Goal: Transaction & Acquisition: Download file/media

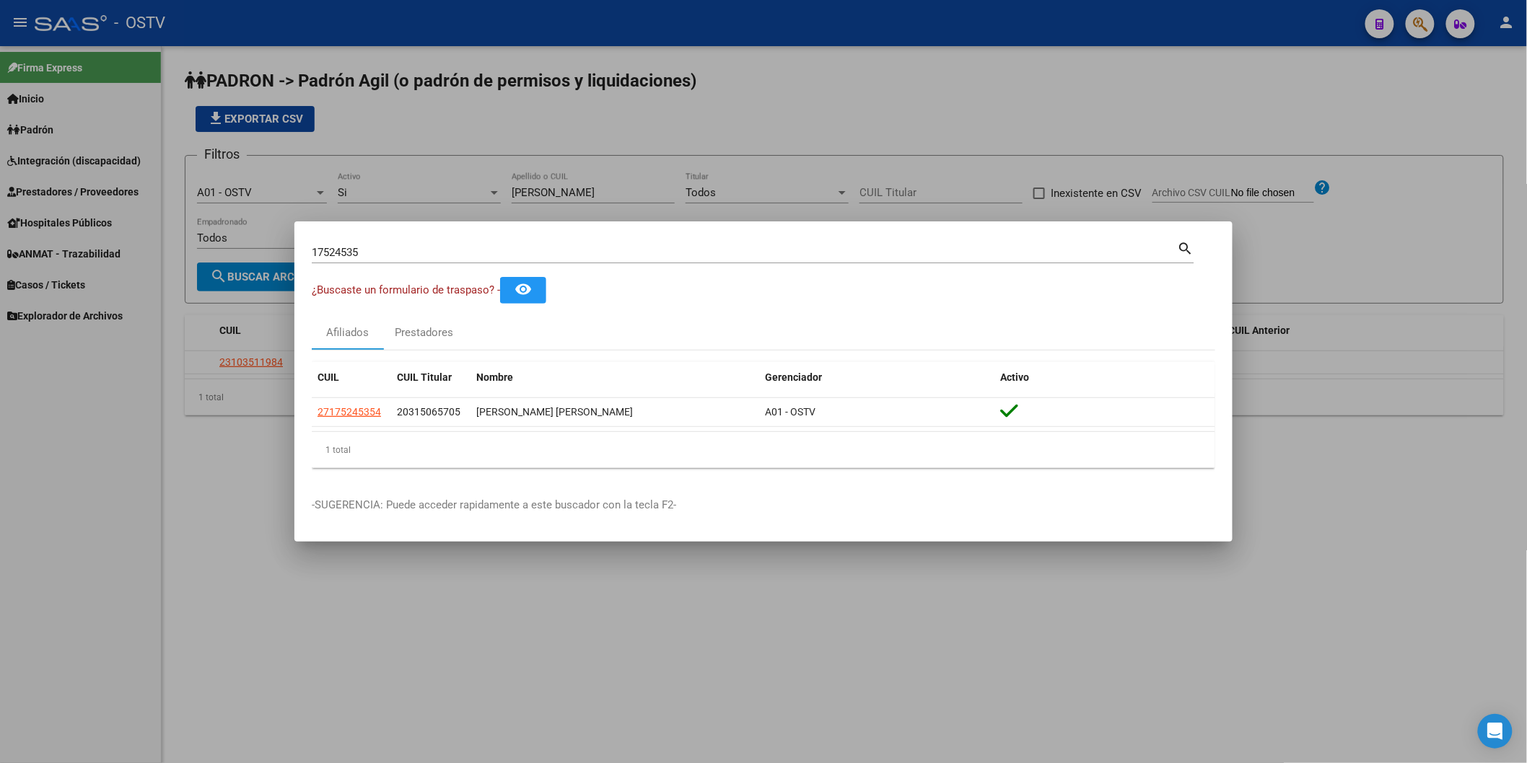
click at [292, 133] on div at bounding box center [763, 381] width 1527 height 763
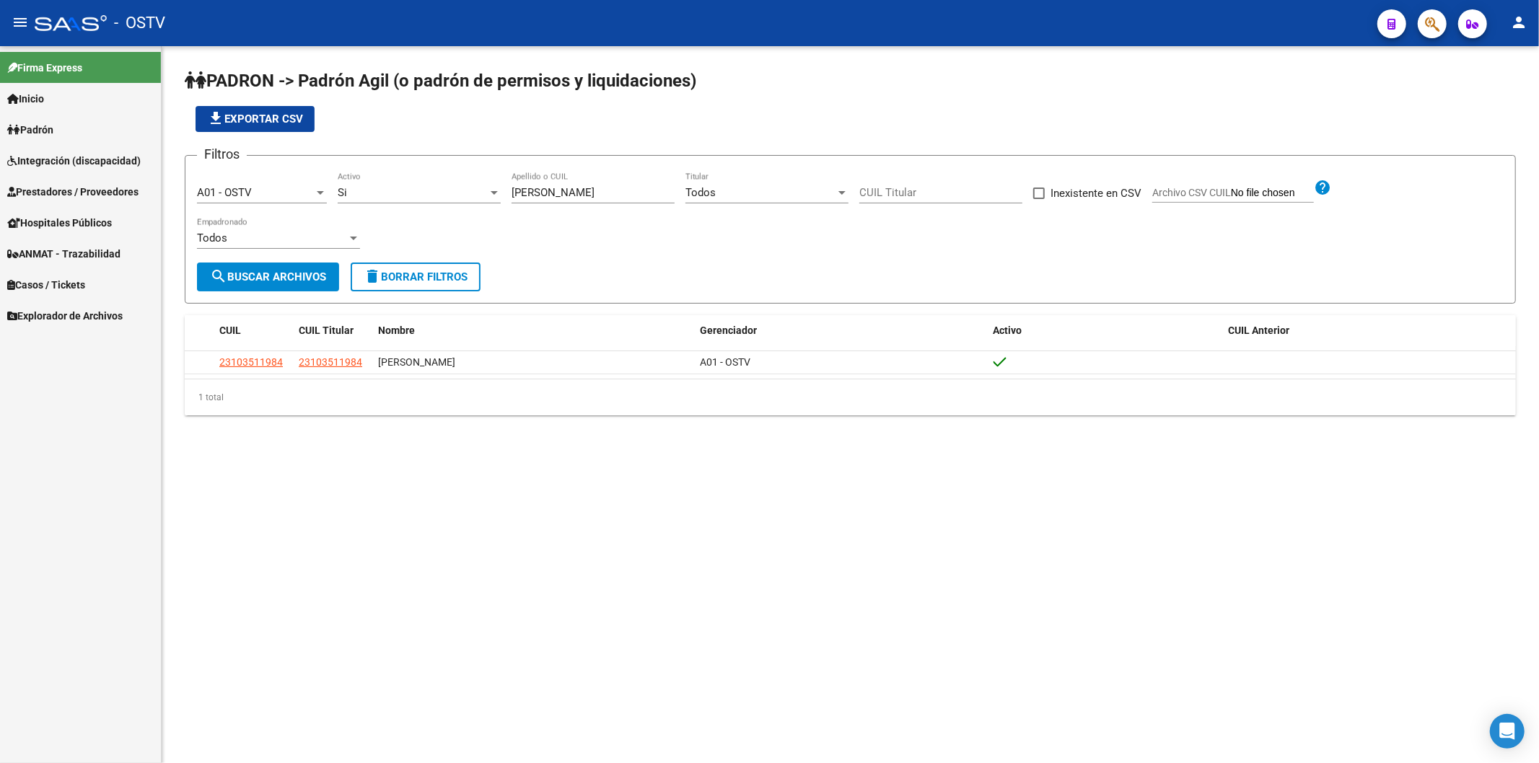
drag, startPoint x: 569, startPoint y: 189, endPoint x: 356, endPoint y: 157, distance: 215.3
click at [356, 157] on form "Filtros A01 - OSTV Seleccionar Gerenciador Si Activo [PERSON_NAME] Apellido o C…" at bounding box center [850, 229] width 1331 height 149
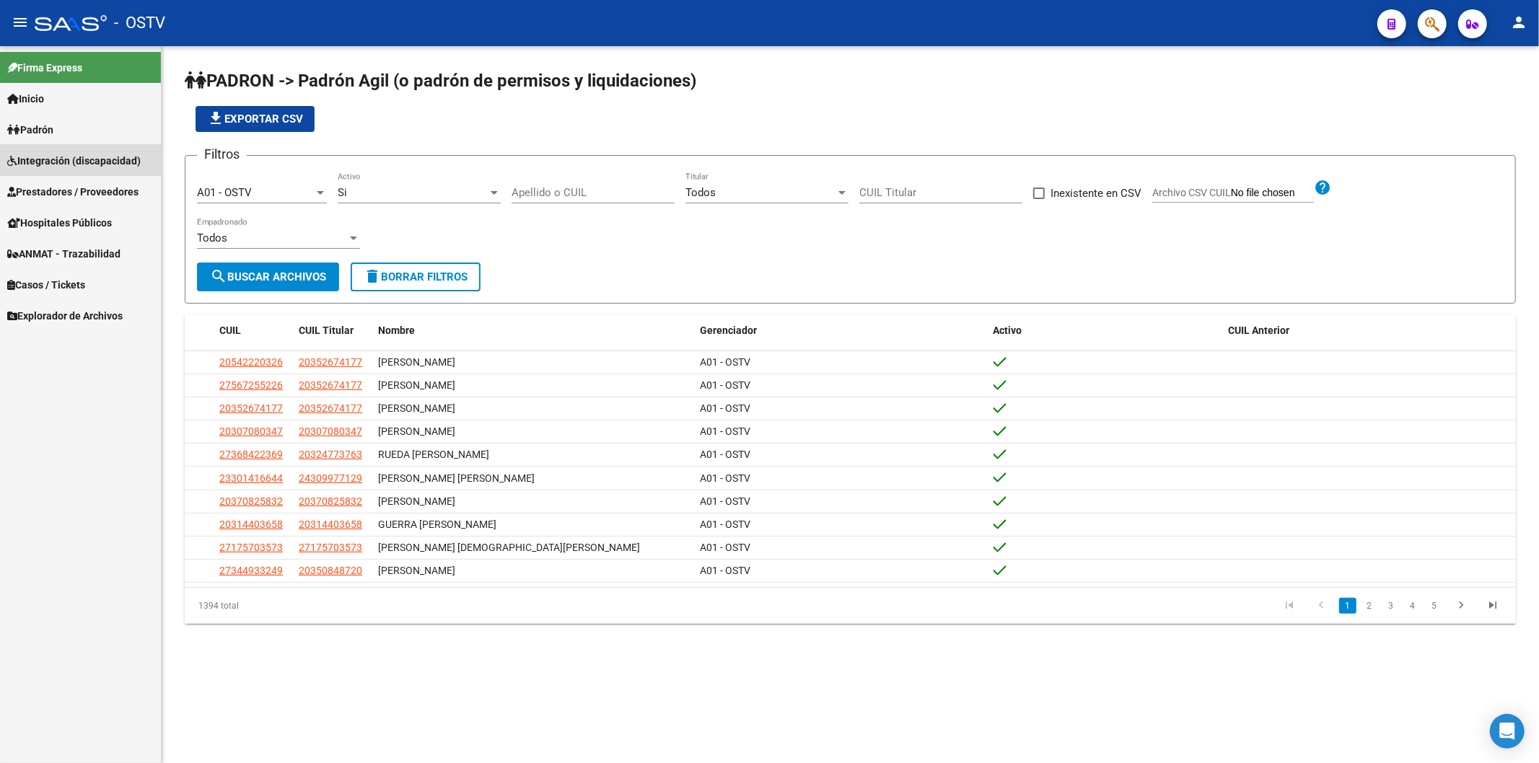
click at [125, 150] on link "Integración (discapacidad)" at bounding box center [80, 160] width 161 height 31
click at [125, 152] on link "Integración (discapacidad)" at bounding box center [80, 160] width 161 height 31
click at [123, 185] on span "Prestadores / Proveedores" at bounding box center [72, 192] width 131 height 16
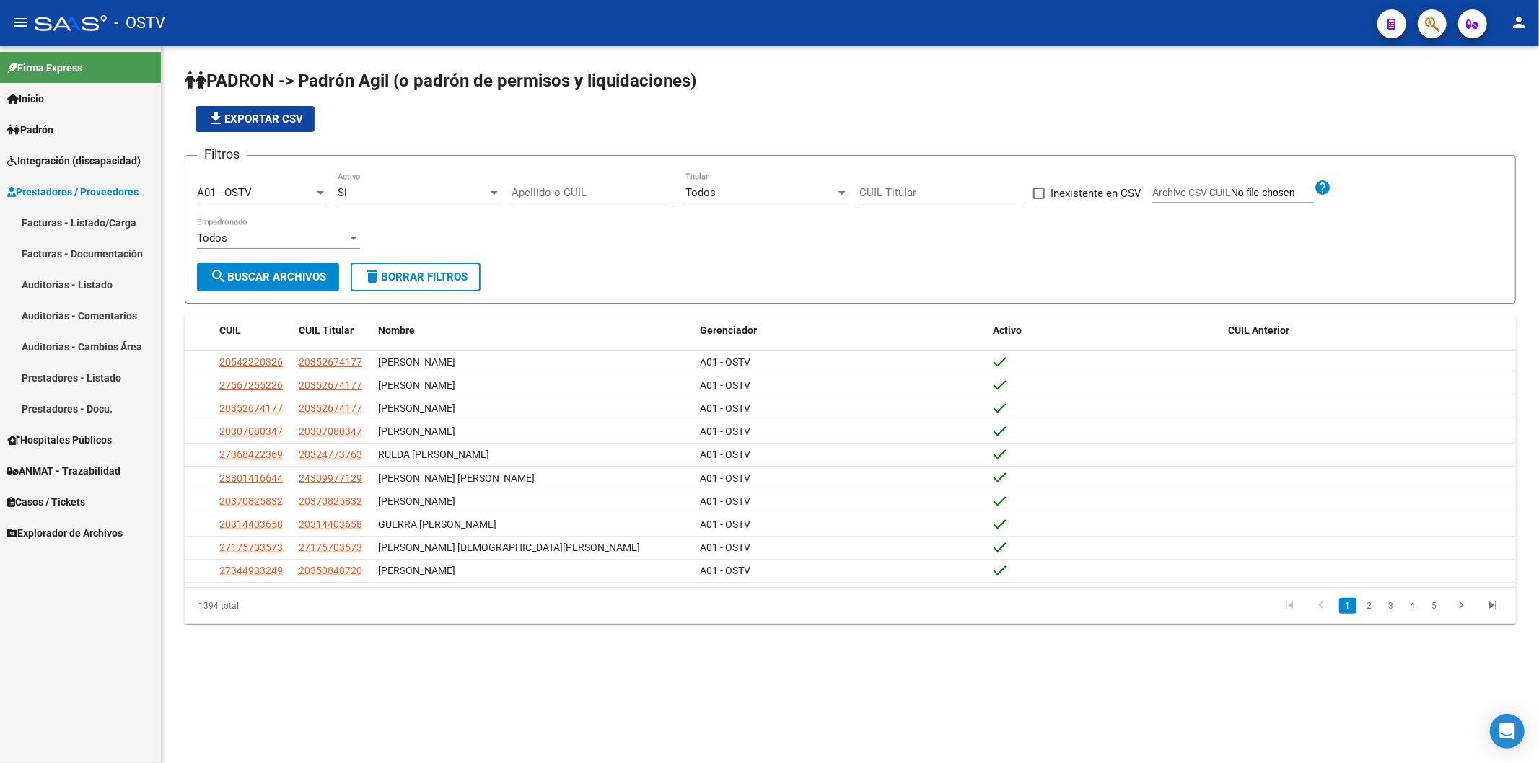
click at [123, 219] on link "Facturas - Listado/Carga" at bounding box center [80, 222] width 161 height 31
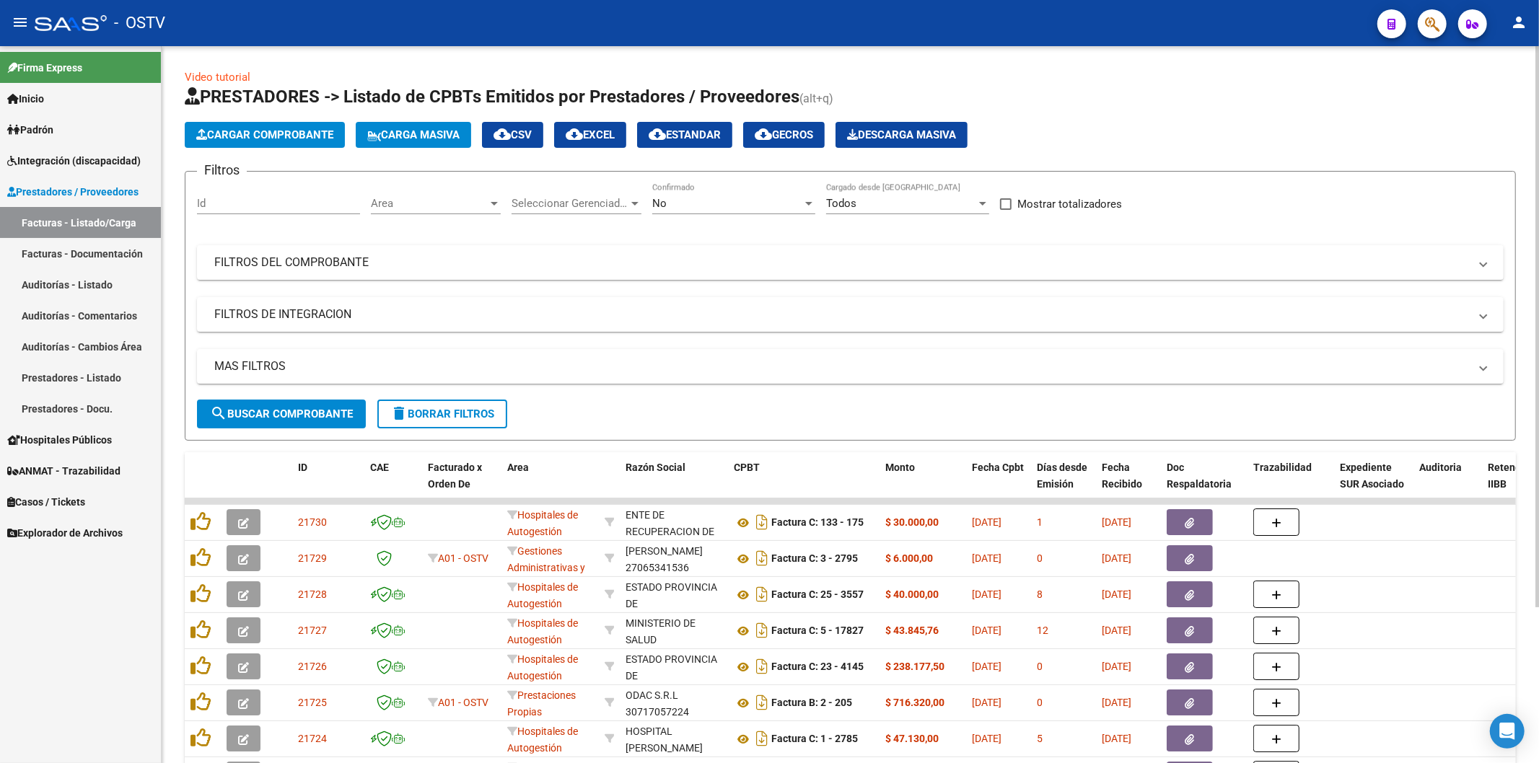
click at [460, 284] on div "Filtros Id Area Area Seleccionar Gerenciador Seleccionar Gerenciador No Confirm…" at bounding box center [850, 291] width 1307 height 216
click at [455, 268] on mat-panel-title "FILTROS DEL COMPROBANTE" at bounding box center [841, 263] width 1255 height 16
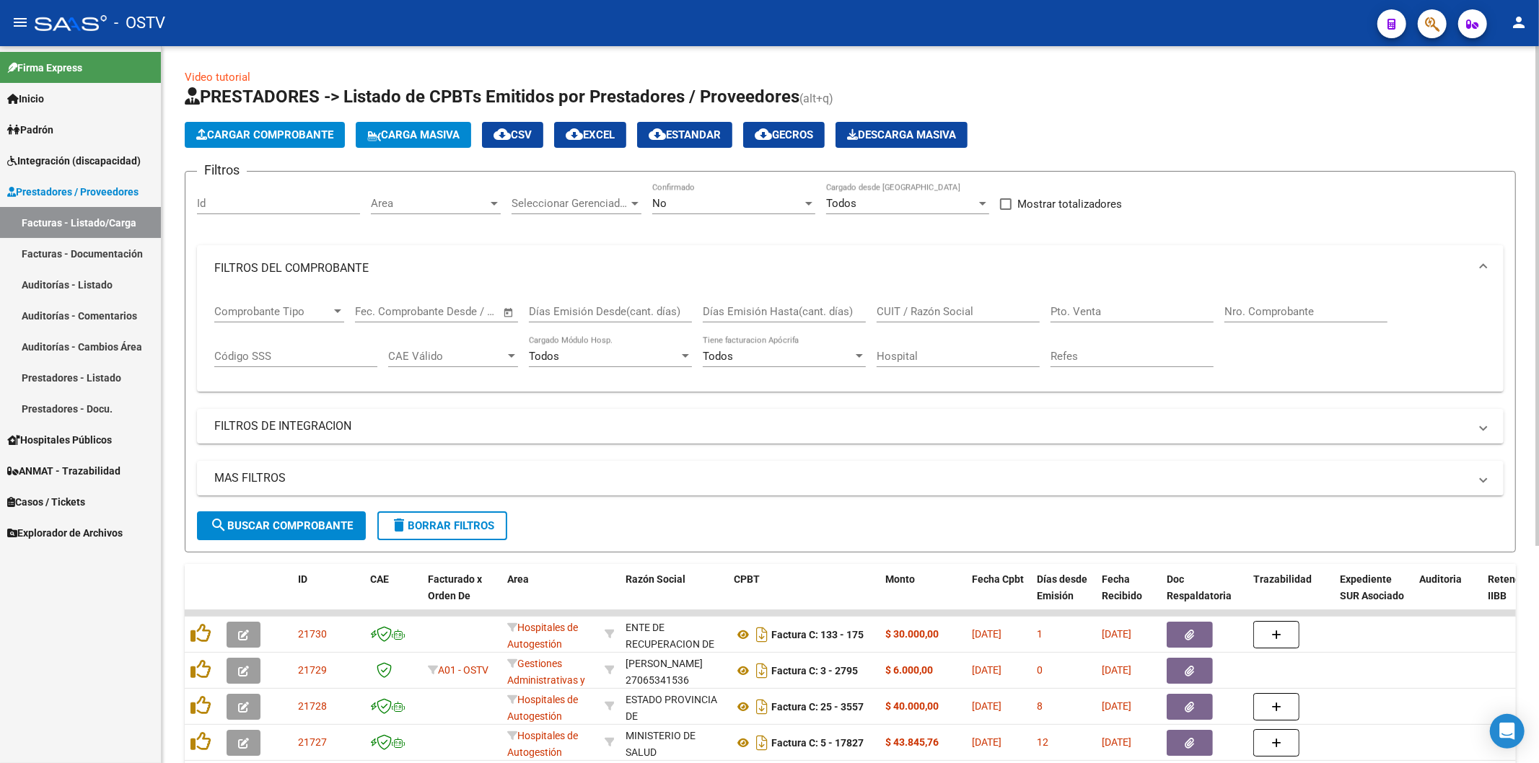
click at [1239, 308] on input "Nro. Comprobante" at bounding box center [1306, 311] width 163 height 13
paste input "1553119"
type input "1553119"
click at [292, 525] on span "search Buscar Comprobante" at bounding box center [281, 526] width 143 height 13
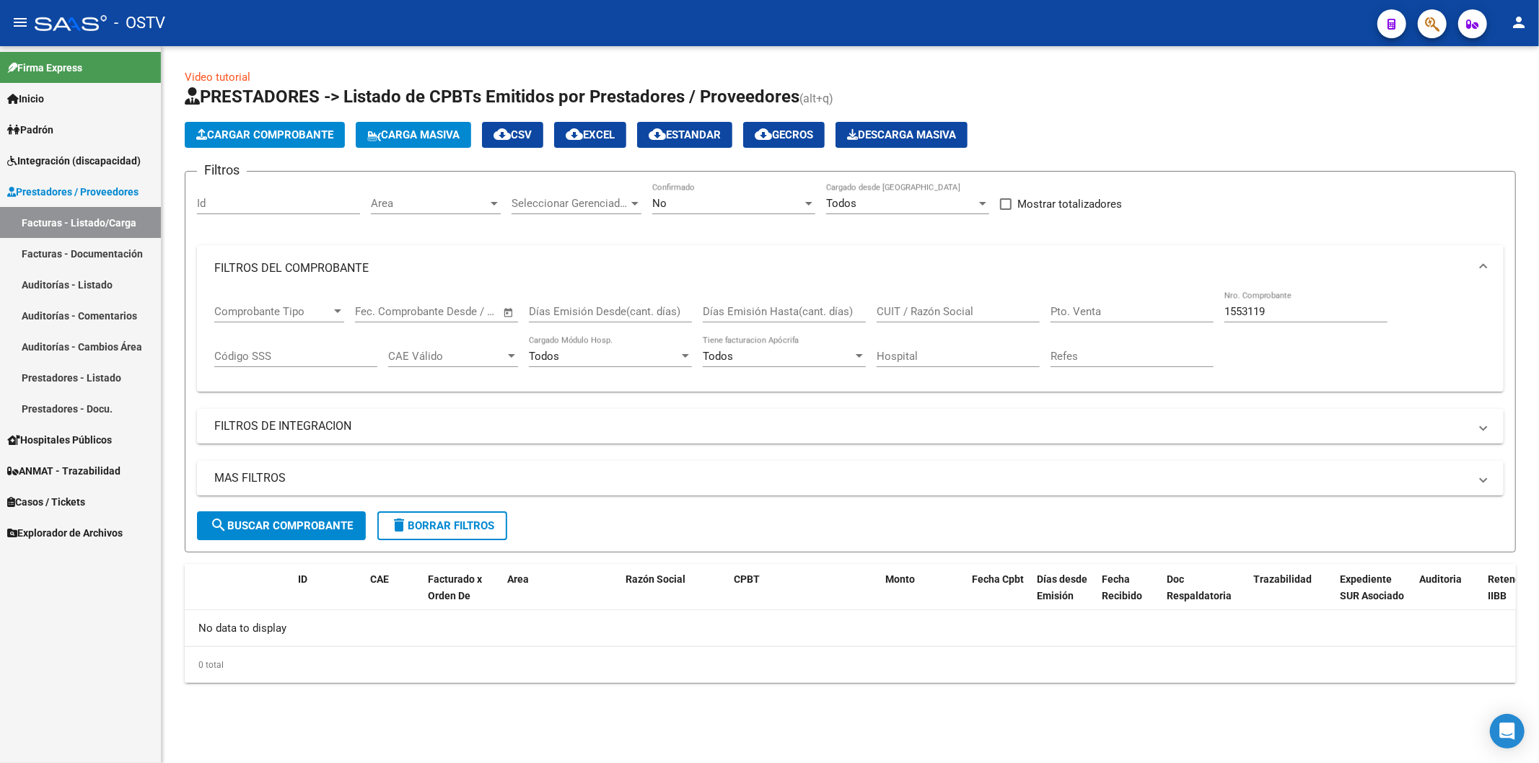
click at [287, 322] on div "Comprobante Tipo Comprobante Tipo" at bounding box center [279, 307] width 130 height 31
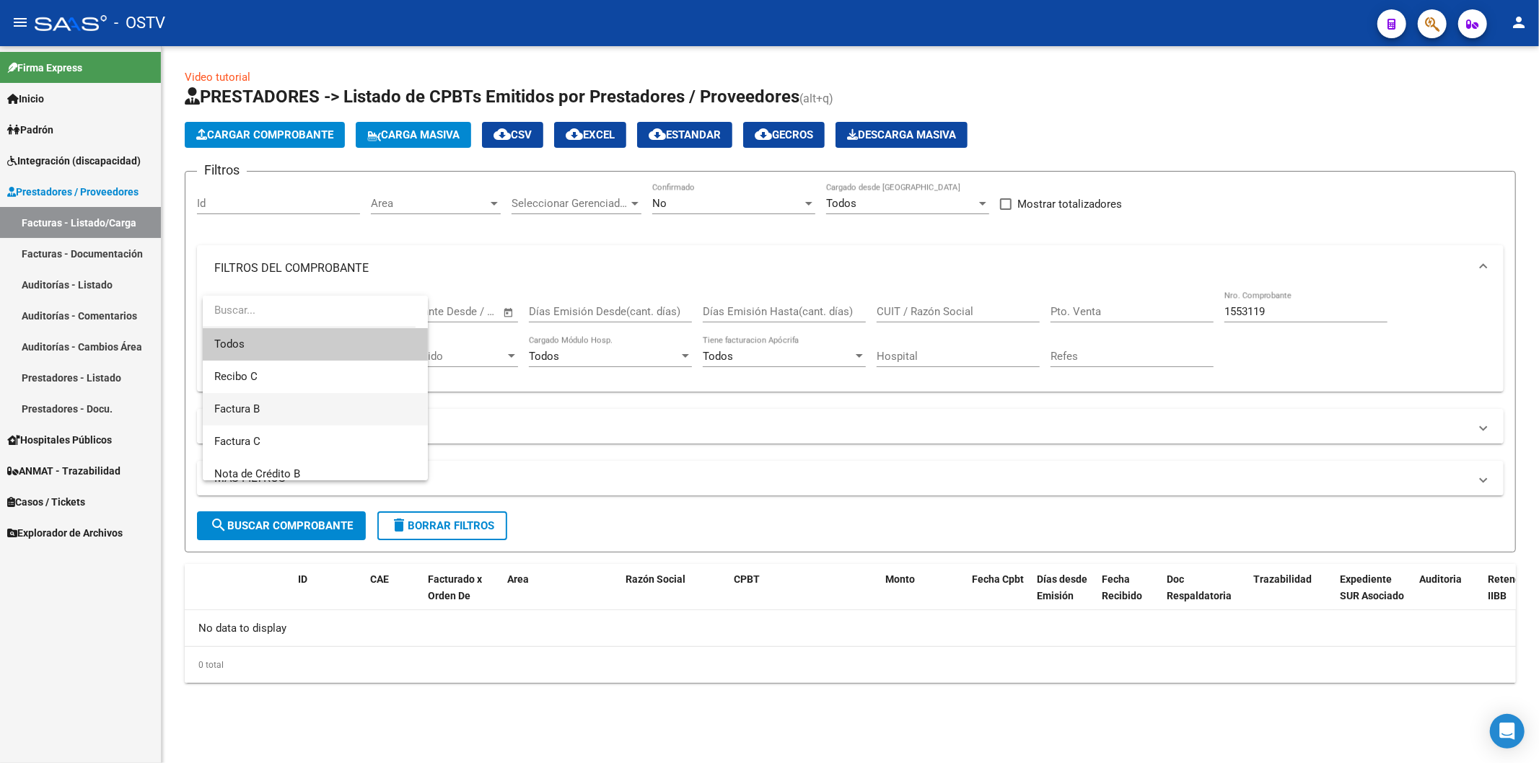
click at [284, 414] on span "Factura B" at bounding box center [315, 409] width 202 height 32
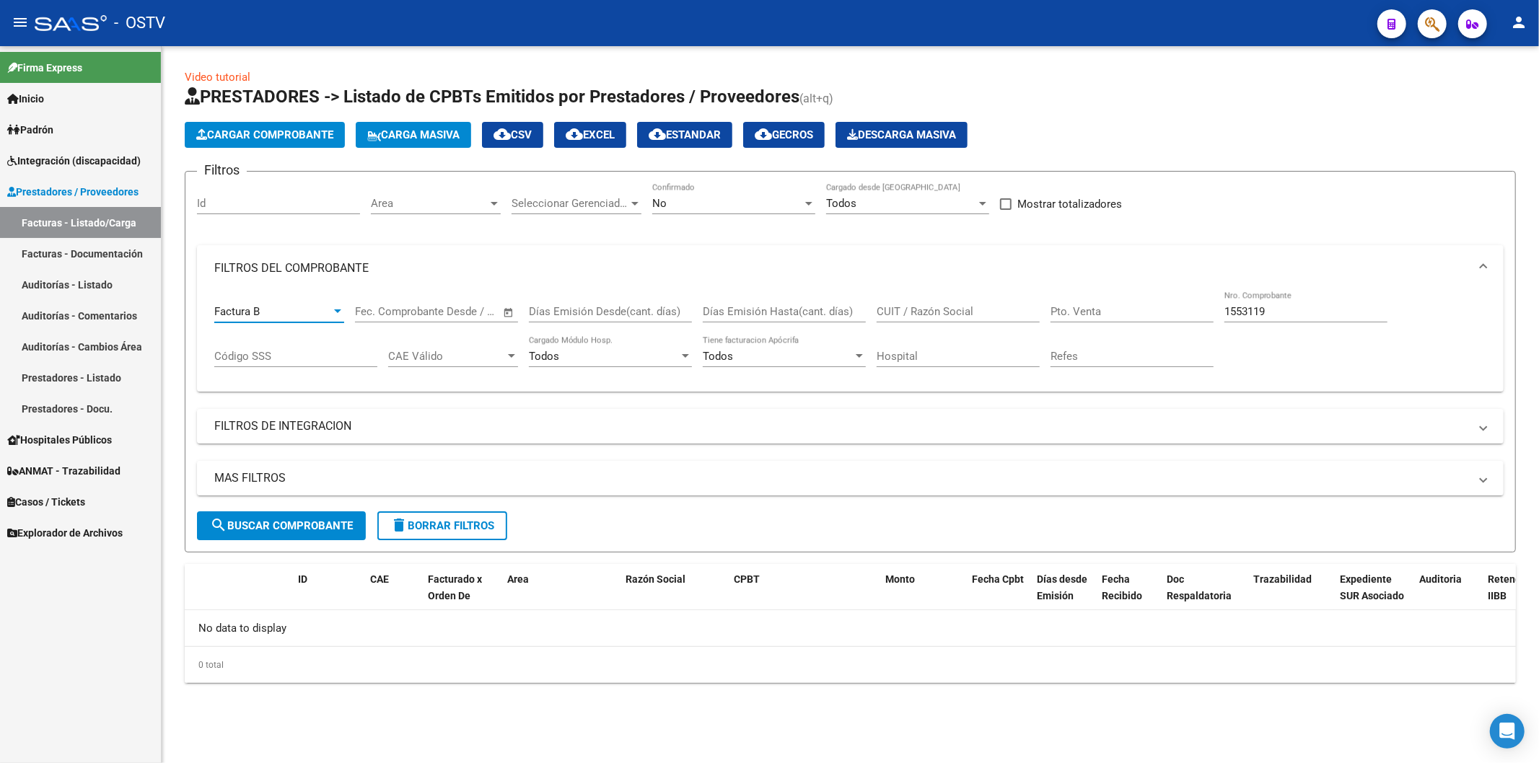
click at [273, 318] on div "Factura B" at bounding box center [272, 311] width 117 height 13
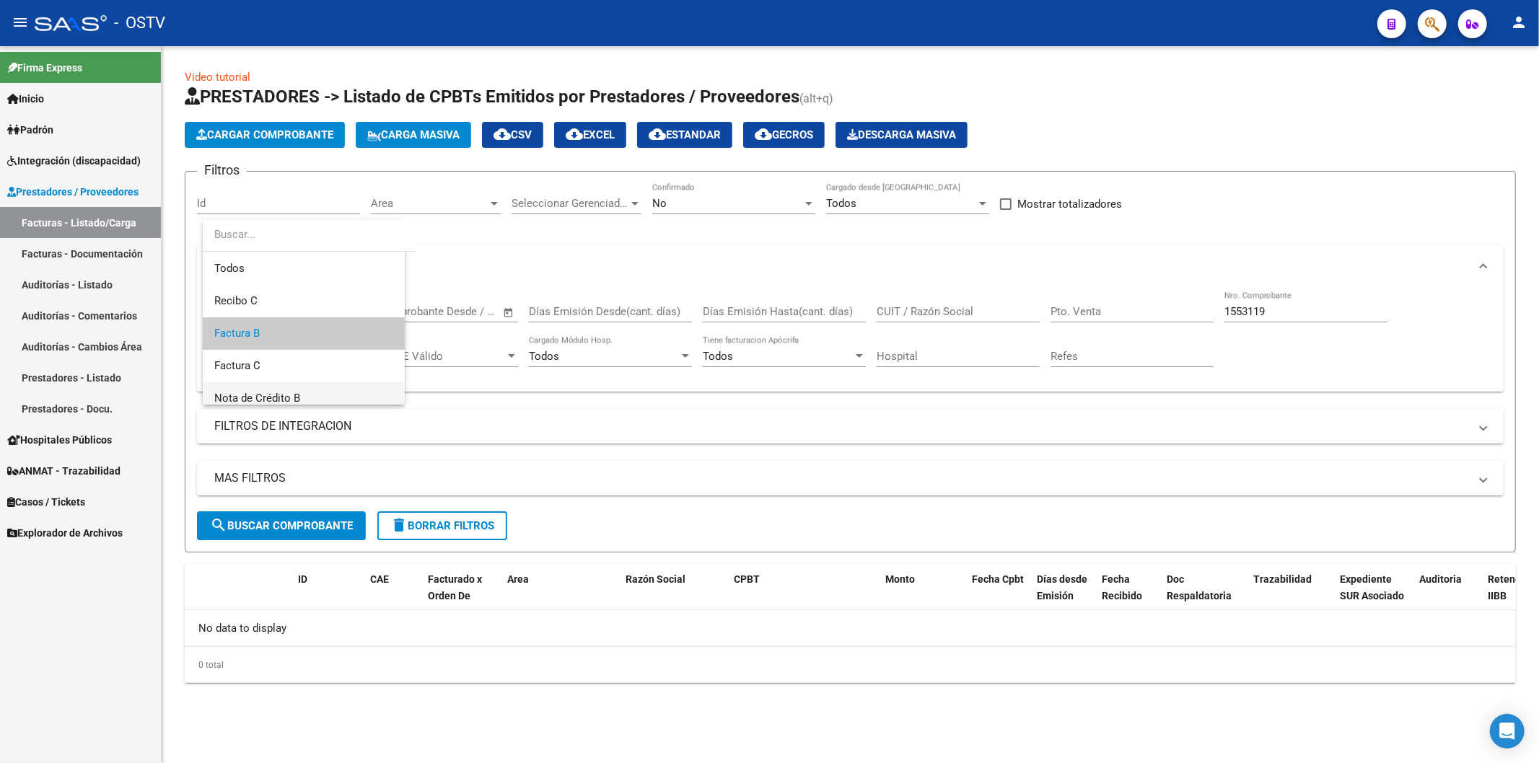
scroll to position [22, 0]
click at [292, 344] on span "Factura C" at bounding box center [315, 344] width 202 height 32
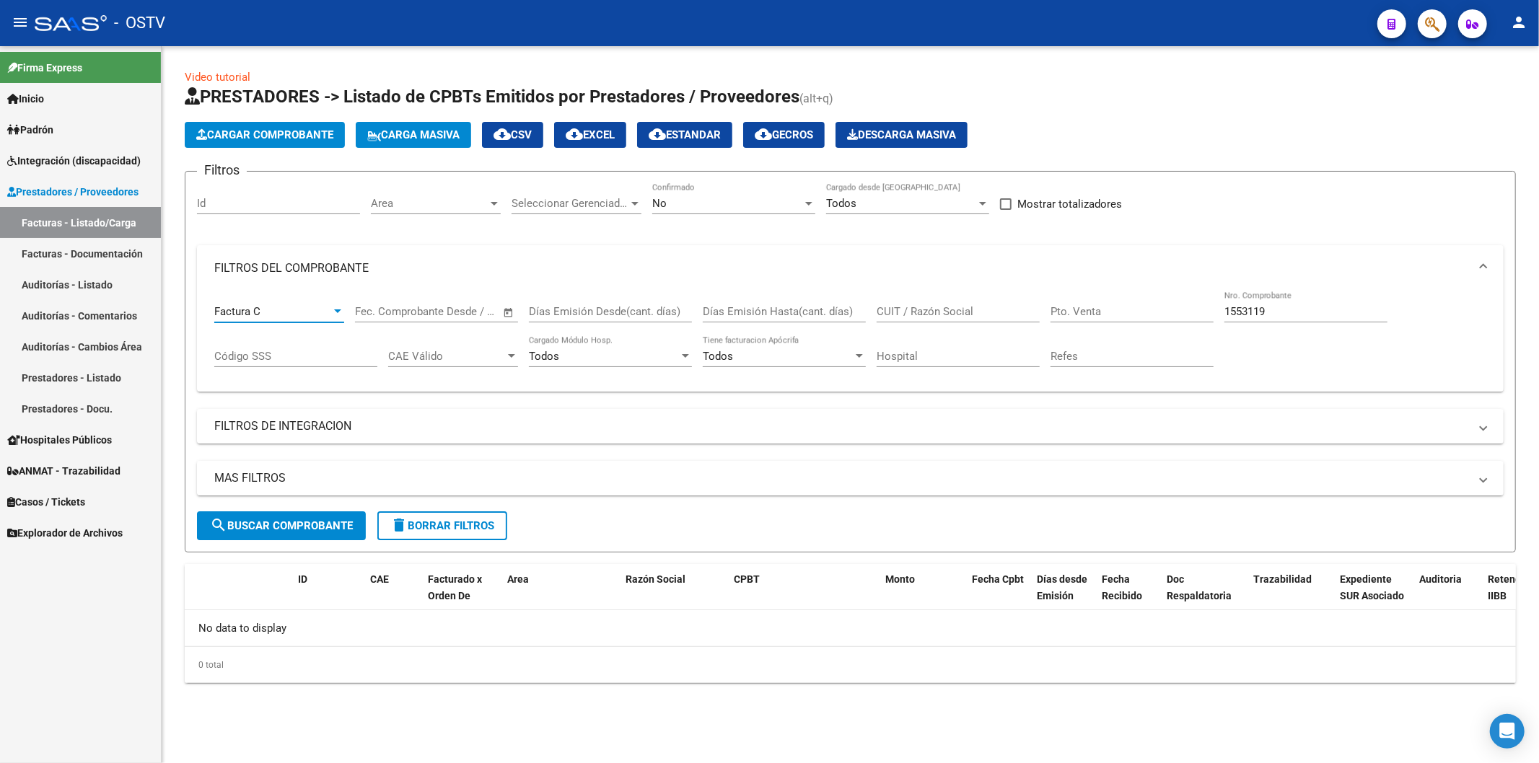
click at [318, 530] on span "search Buscar Comprobante" at bounding box center [281, 526] width 143 height 13
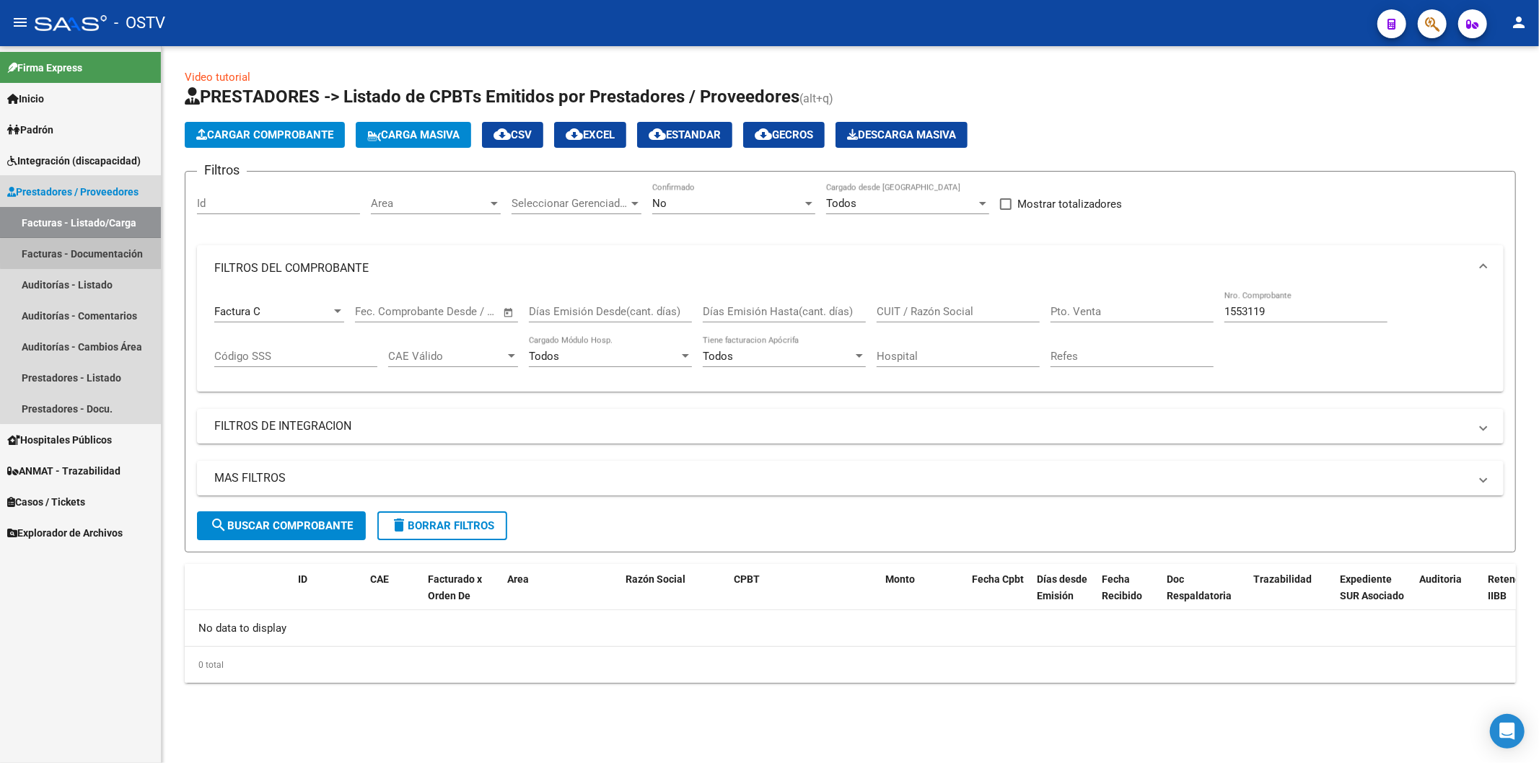
click at [107, 251] on link "Facturas - Documentación" at bounding box center [80, 253] width 161 height 31
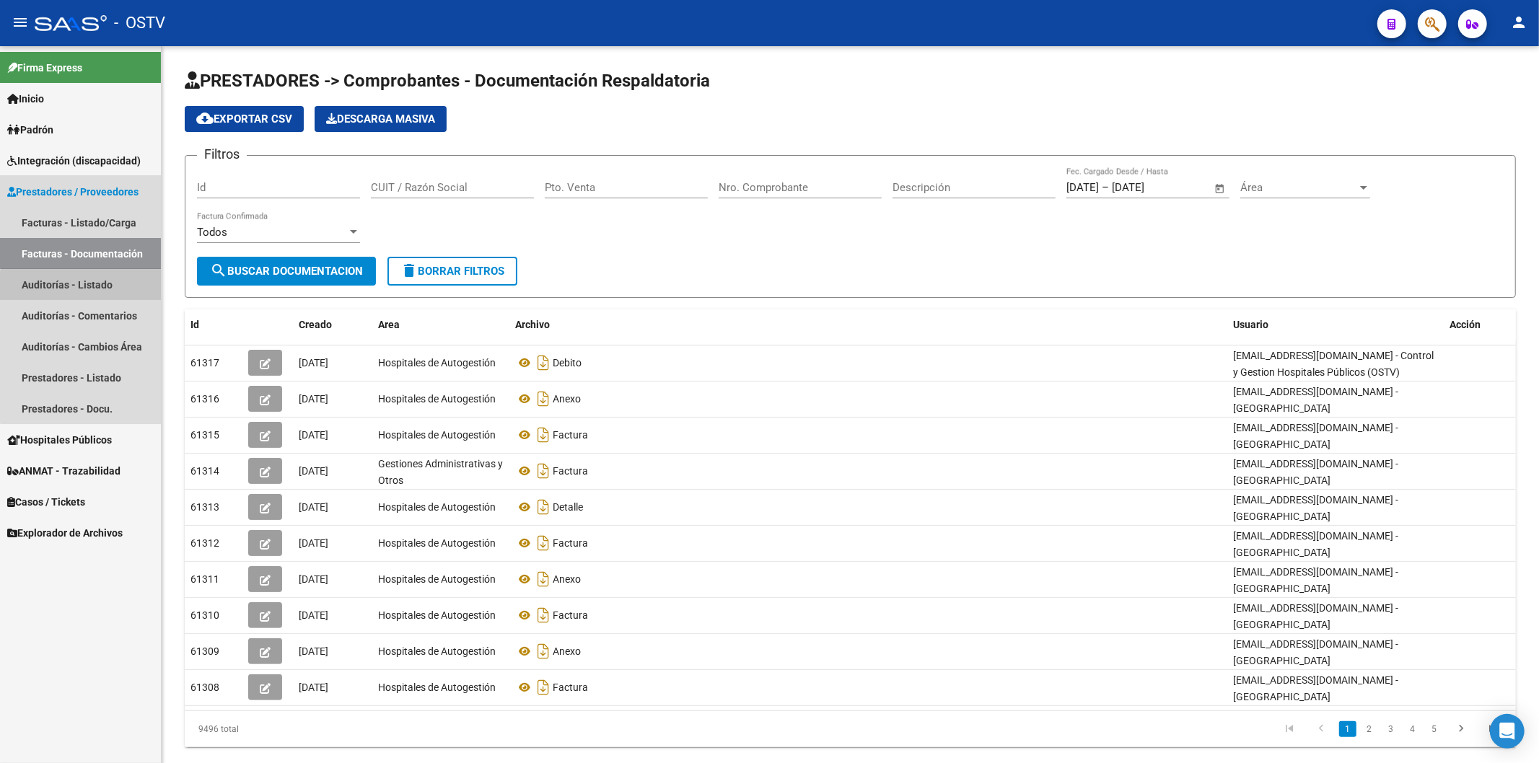
click at [105, 292] on link "Auditorías - Listado" at bounding box center [80, 284] width 161 height 31
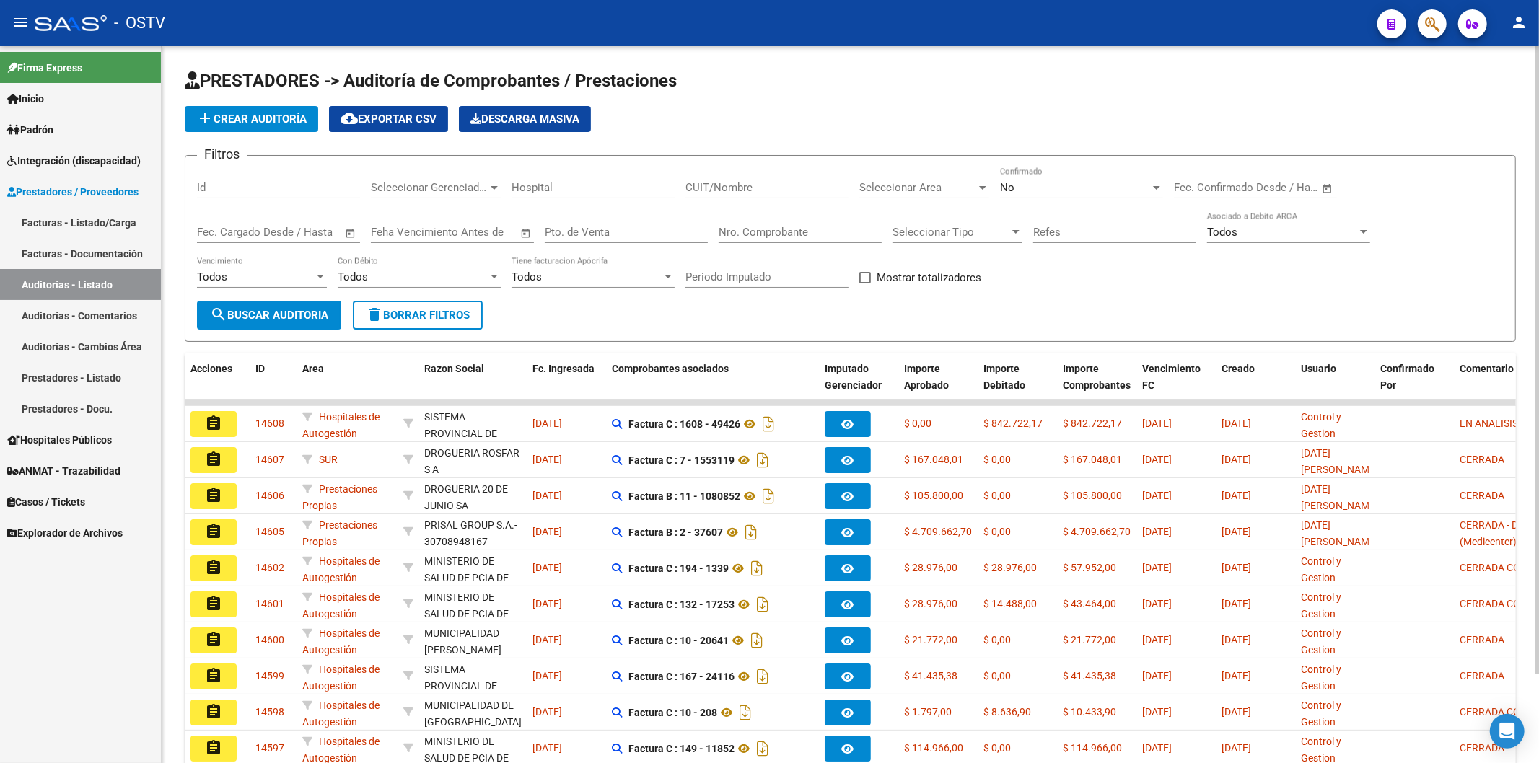
click at [770, 238] on input "Nro. Comprobante" at bounding box center [800, 232] width 163 height 13
paste input "1553119"
type input "1553119"
click at [269, 309] on span "search Buscar Auditoria" at bounding box center [269, 315] width 118 height 13
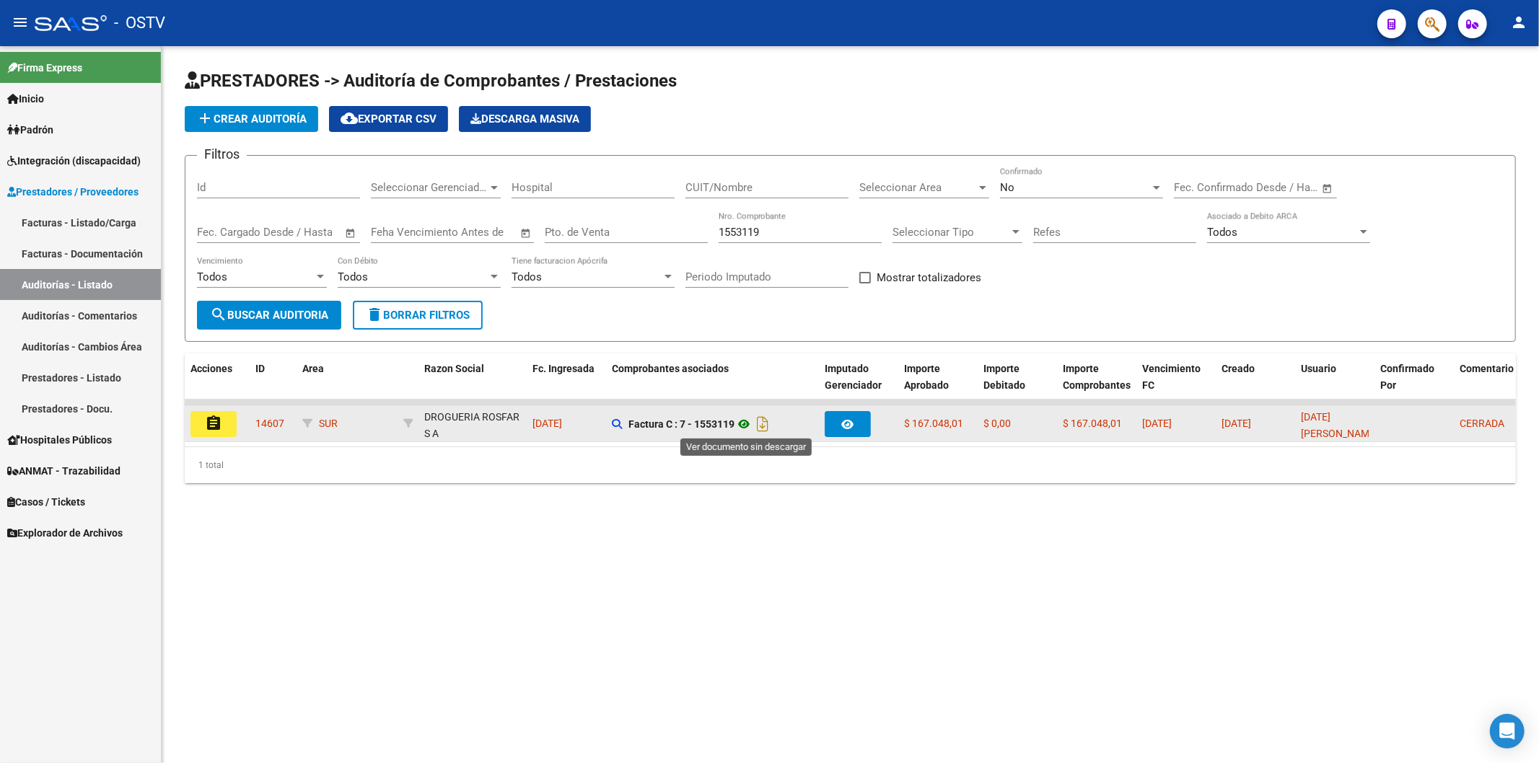
click at [748, 426] on icon at bounding box center [744, 424] width 19 height 17
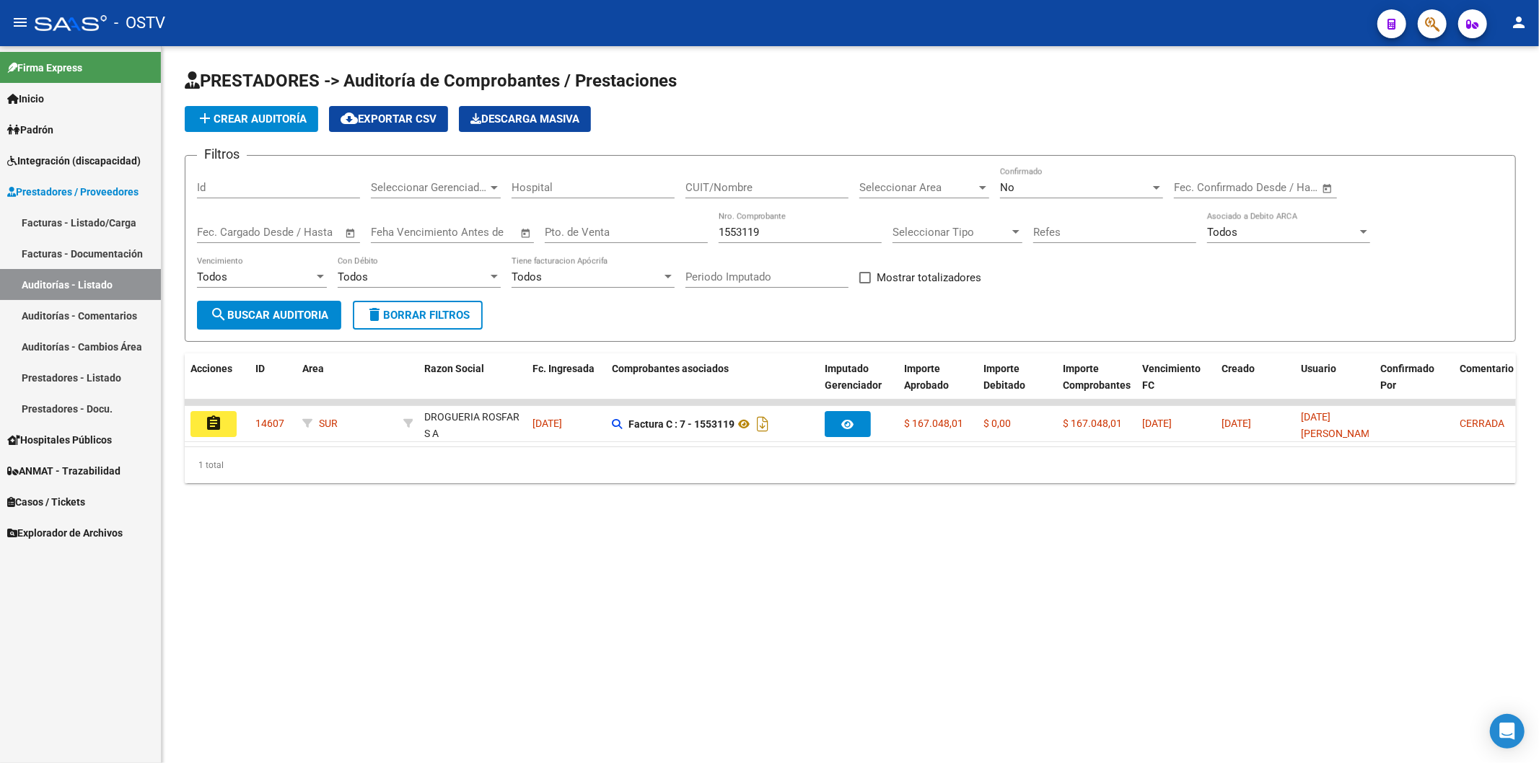
click at [92, 195] on span "Prestadores / Proveedores" at bounding box center [72, 192] width 131 height 16
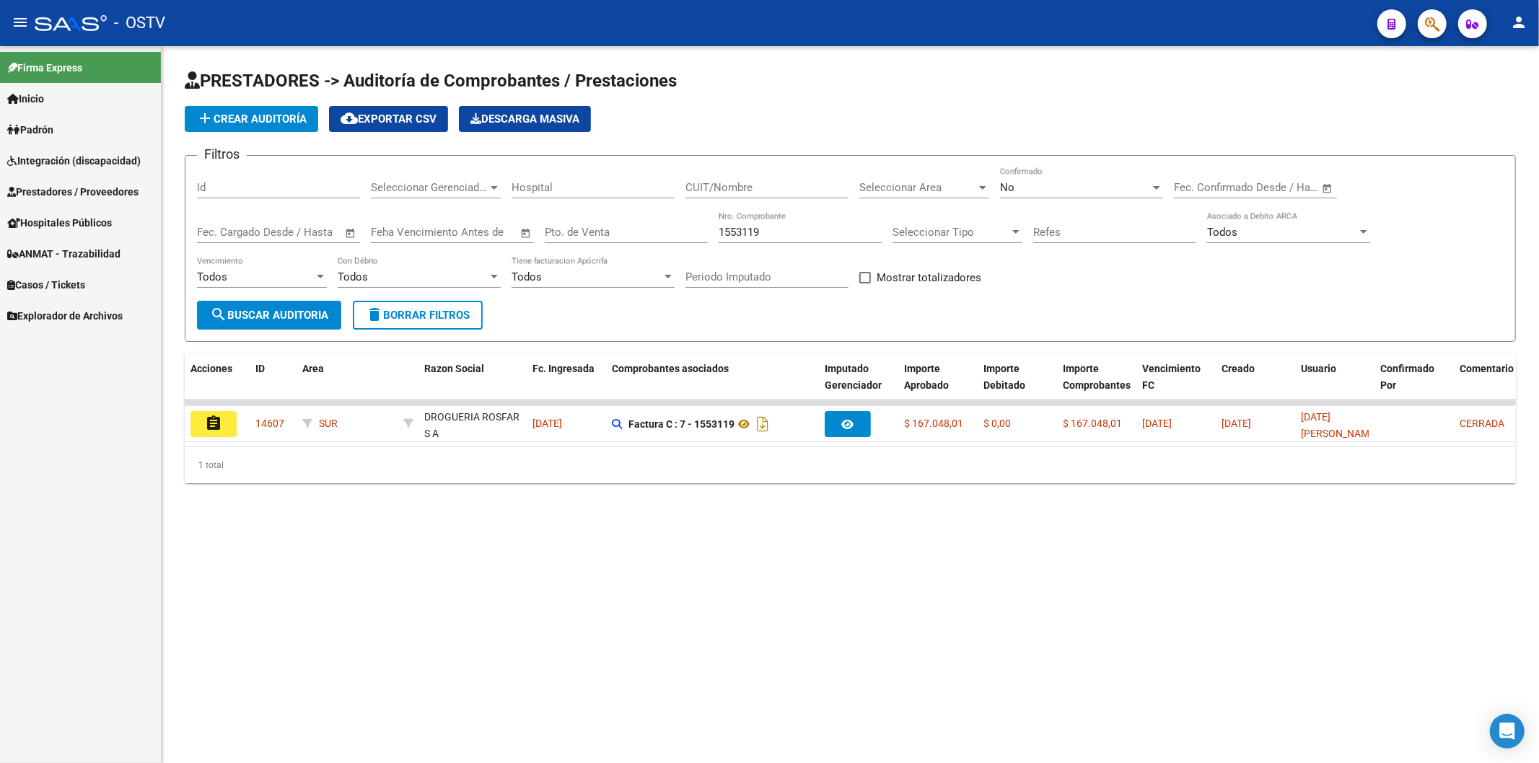
click at [108, 132] on link "Padrón" at bounding box center [80, 129] width 161 height 31
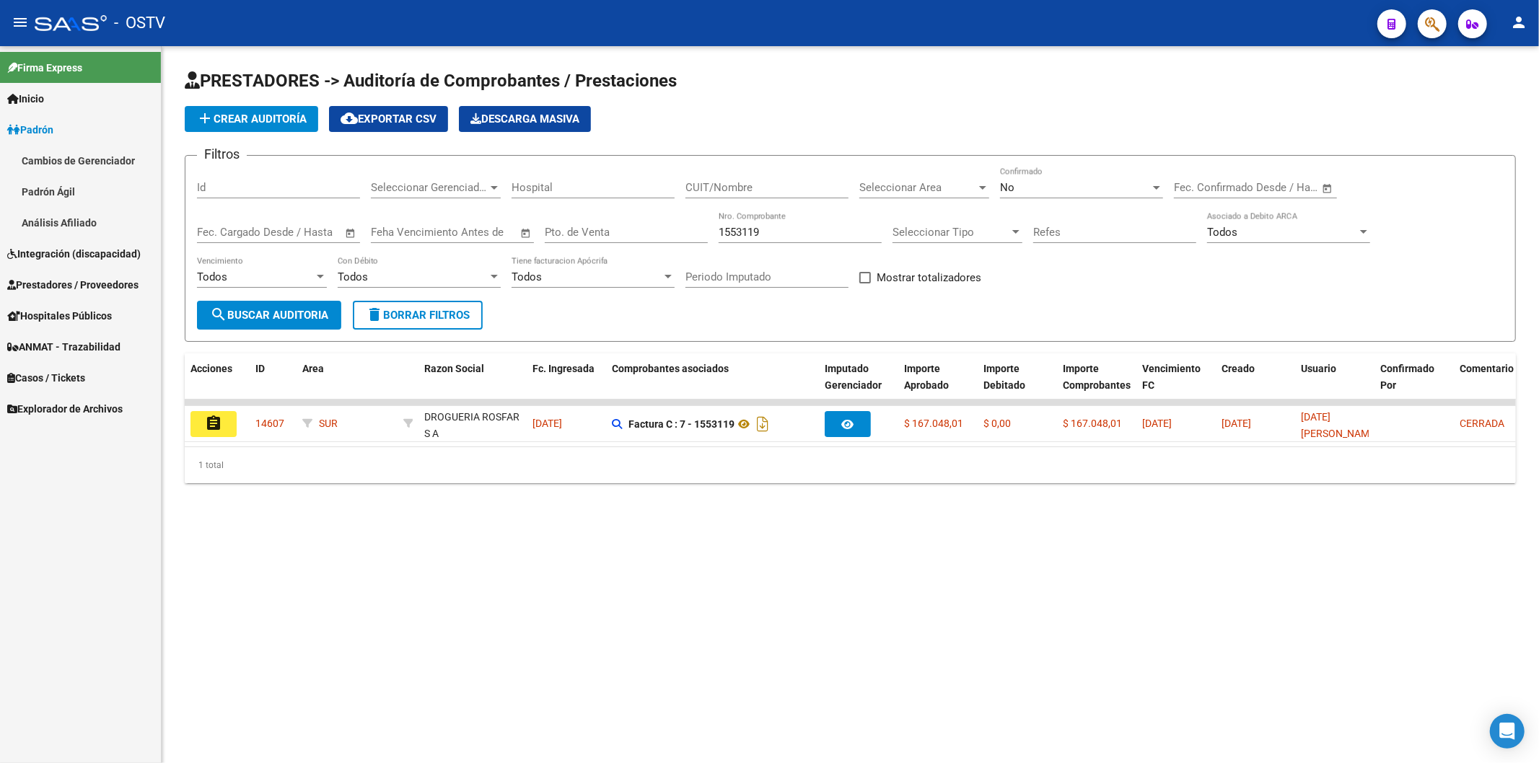
click at [121, 133] on link "Padrón" at bounding box center [80, 129] width 161 height 31
